Goal: Task Accomplishment & Management: Manage account settings

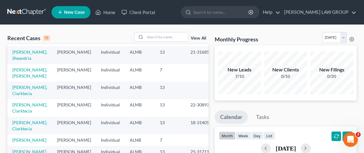
scroll to position [14, 0]
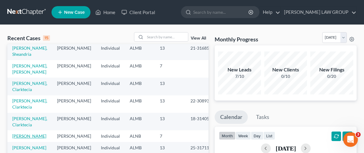
click at [28, 133] on link "[PERSON_NAME]" at bounding box center [29, 135] width 34 height 5
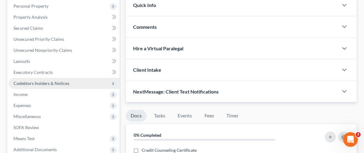
scroll to position [111, 0]
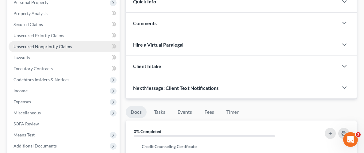
click at [42, 45] on span "Unsecured Nonpriority Claims" at bounding box center [42, 46] width 59 height 5
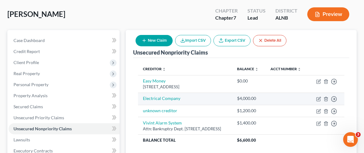
scroll to position [36, 0]
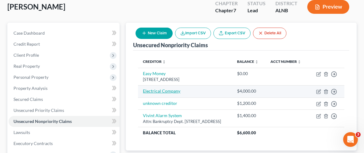
click at [169, 93] on link "Electrical Company" at bounding box center [161, 90] width 37 height 5
select select "14"
select select "0"
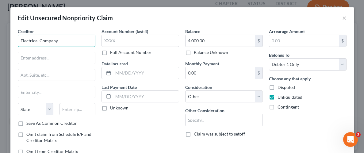
click at [64, 35] on input "Electrical Company" at bounding box center [57, 41] width 78 height 12
click at [64, 40] on input "Electrical Company" at bounding box center [57, 41] width 78 height 12
click at [64, 41] on input "Electrical Company" at bounding box center [57, 41] width 78 height 12
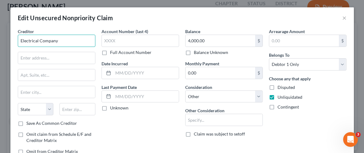
click at [64, 41] on input "Electrical Company" at bounding box center [57, 41] width 78 height 12
type input "Mr. Sparky"
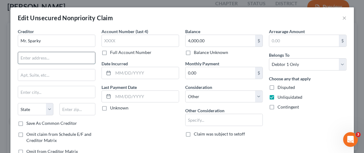
click at [66, 61] on input "text" at bounding box center [56, 58] width 77 height 12
paste input "[STREET_ADDRESS],"
type input "[STREET_ADDRESS],"
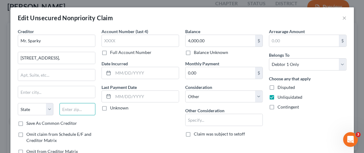
click at [73, 112] on input "text" at bounding box center [77, 109] width 36 height 12
paste input "35124"
type input "35124"
click at [132, 120] on div "Account Number (last 4) Full Account Number Date Incurred Last Payment Date Unk…" at bounding box center [140, 93] width 84 height 131
type input "Pelham"
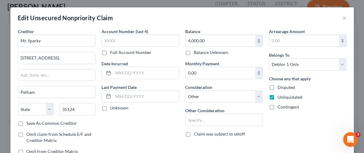
select select "0"
click at [337, 99] on div "Unliquidated" at bounding box center [308, 97] width 78 height 6
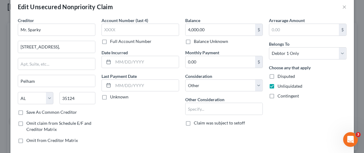
scroll to position [62, 0]
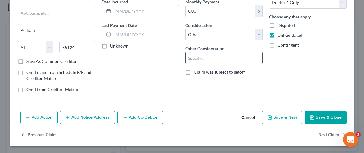
click at [246, 59] on input "text" at bounding box center [223, 58] width 77 height 12
click at [235, 31] on select "Select Cable / Satellite Services Collection Agency Credit Card Debt Debt Couns…" at bounding box center [224, 34] width 78 height 12
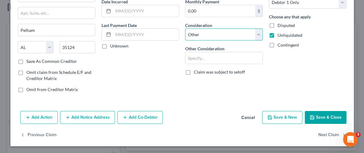
click at [185, 28] on select "Select Cable / Satellite Services Collection Agency Credit Card Debt Debt Couns…" at bounding box center [224, 34] width 78 height 12
click at [326, 115] on button "Save & Close" at bounding box center [325, 117] width 42 height 13
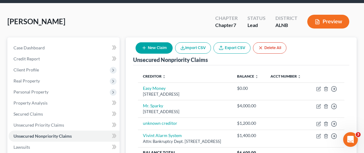
scroll to position [17, 0]
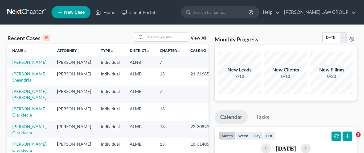
click at [78, 13] on span "New Case" at bounding box center [74, 12] width 21 height 5
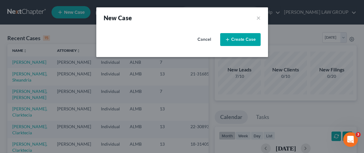
select select "0"
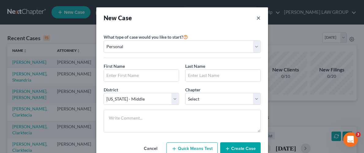
click at [256, 21] on button "×" at bounding box center [258, 17] width 4 height 9
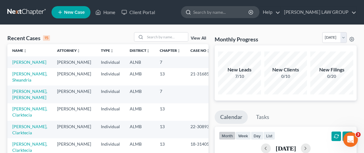
click at [240, 14] on input "search" at bounding box center [221, 11] width 56 height 11
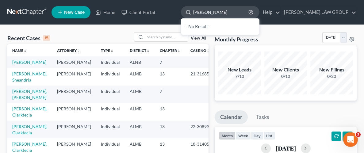
type input "averette"
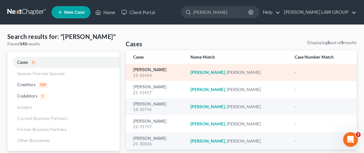
click at [160, 69] on link "Averette, Loretta" at bounding box center [149, 70] width 33 height 4
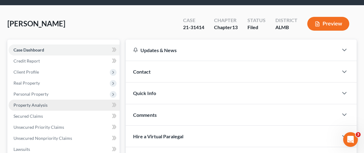
scroll to position [22, 0]
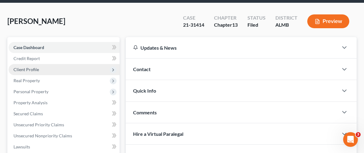
click at [26, 67] on span "Client Profile" at bounding box center [25, 69] width 25 height 5
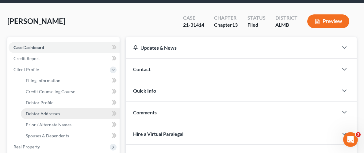
click at [37, 112] on span "Debtor Addresses" at bounding box center [43, 113] width 34 height 5
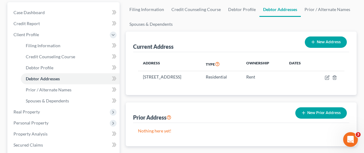
scroll to position [61, 0]
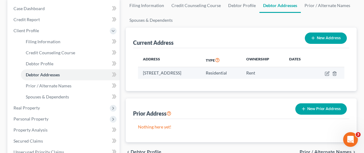
click at [179, 73] on td "3775 Highway 82, Maplesville, AL 36750" at bounding box center [169, 73] width 63 height 12
click at [318, 74] on td at bounding box center [328, 73] width 32 height 12
click at [326, 74] on icon "button" at bounding box center [326, 73] width 5 height 5
select select "0"
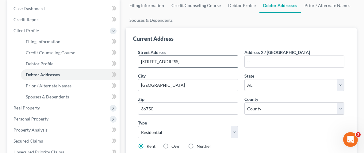
click at [210, 62] on input "3775 Highway 82" at bounding box center [187, 62] width 99 height 12
type input "3"
type input "693 Alabama Hwy 139"
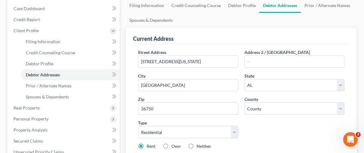
click at [283, 126] on div "Street Address * 693 Alabama Hwy 139 Address 2 / PO Box City * Maplesville Stat…" at bounding box center [241, 107] width 212 height 116
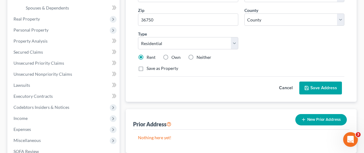
scroll to position [150, 0]
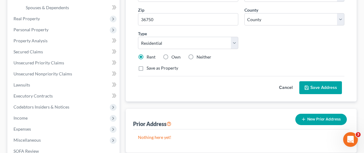
click at [323, 85] on button "Save Address" at bounding box center [320, 87] width 43 height 13
